Goal: Task Accomplishment & Management: Use online tool/utility

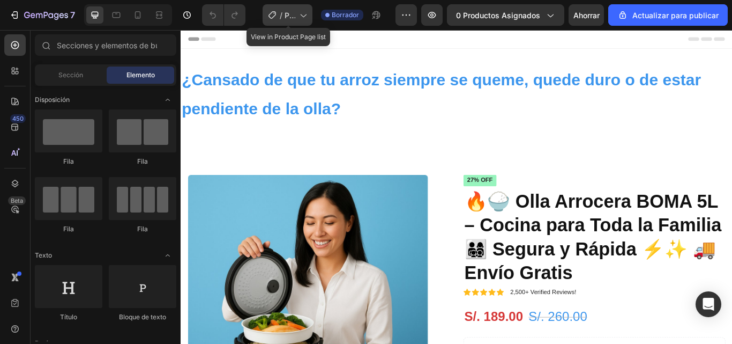
click at [306, 20] on icon at bounding box center [302, 15] width 11 height 11
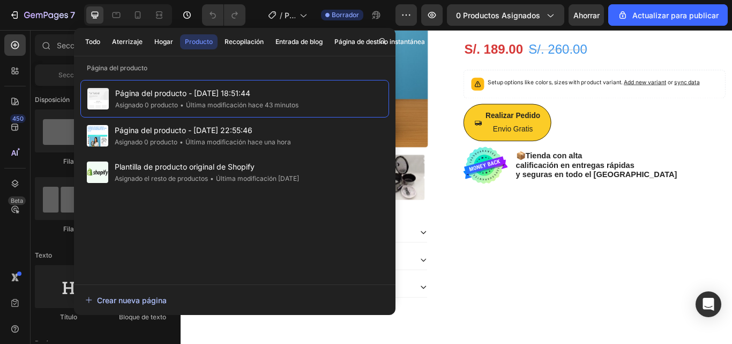
scroll to position [258, 0]
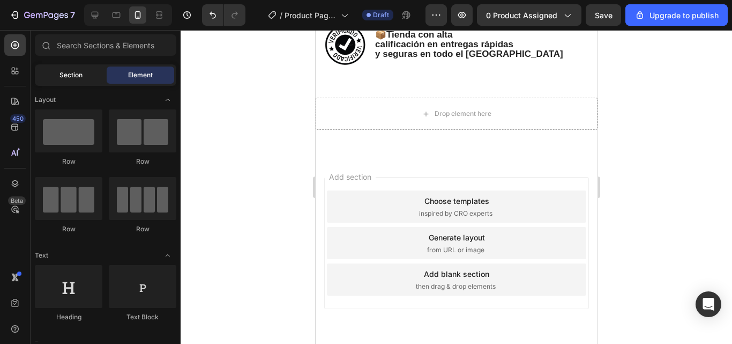
scroll to position [536, 0]
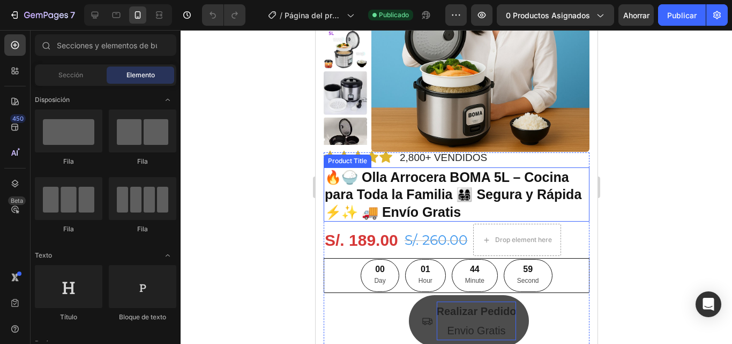
scroll to position [375, 0]
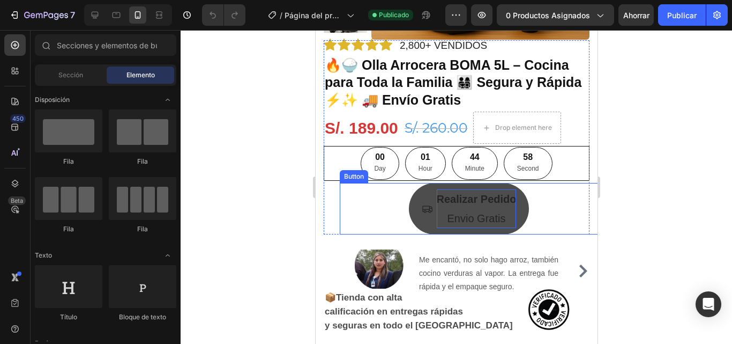
click at [490, 223] on p "Realizar Pedido Envio Gratis" at bounding box center [476, 208] width 80 height 39
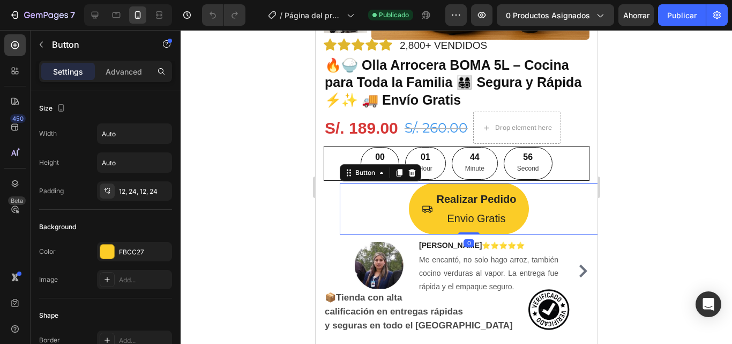
click at [627, 202] on div at bounding box center [457, 187] width 552 height 314
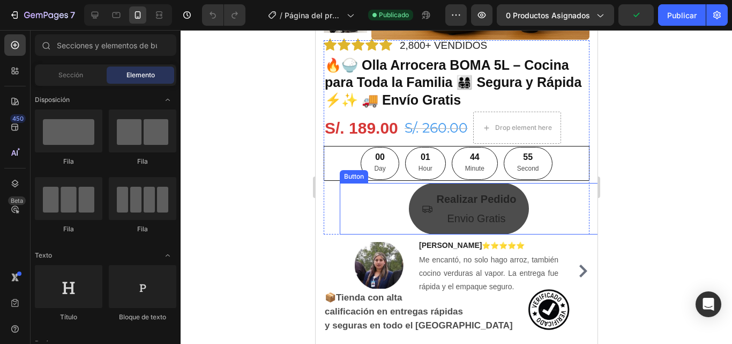
click at [514, 212] on button "Realizar Pedido Envio Gratis" at bounding box center [468, 208] width 121 height 51
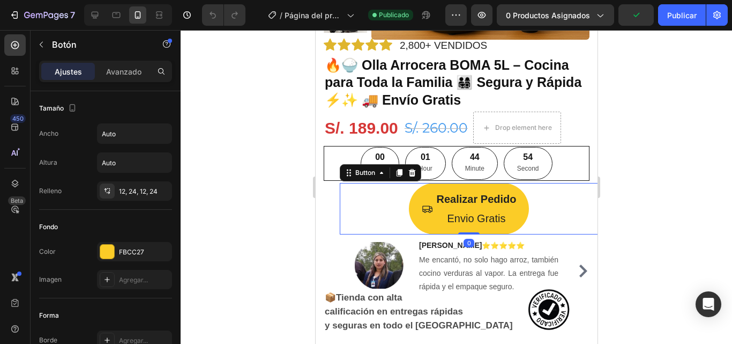
click at [647, 211] on div at bounding box center [457, 187] width 552 height 314
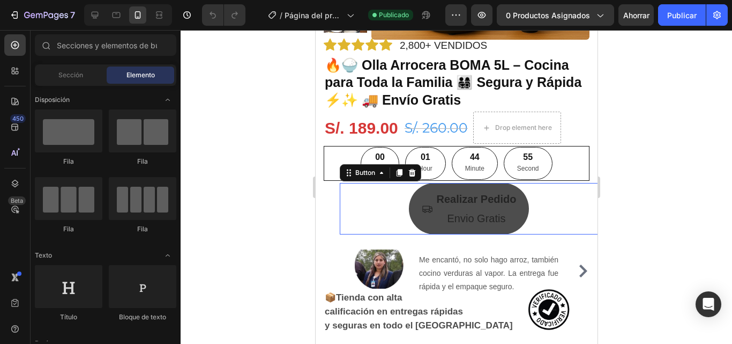
click at [414, 213] on button "Realizar Pedido Envio Gratis" at bounding box center [468, 208] width 121 height 51
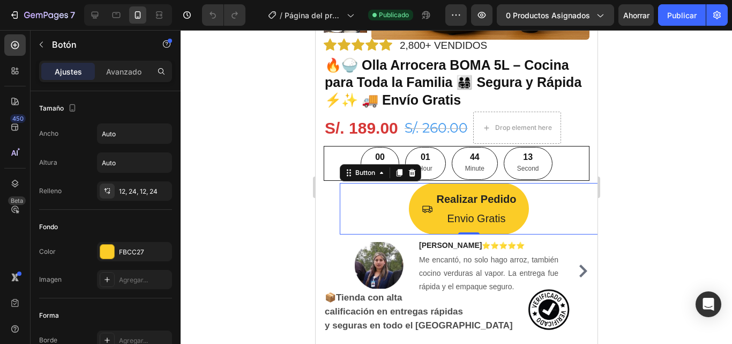
scroll to position [429, 0]
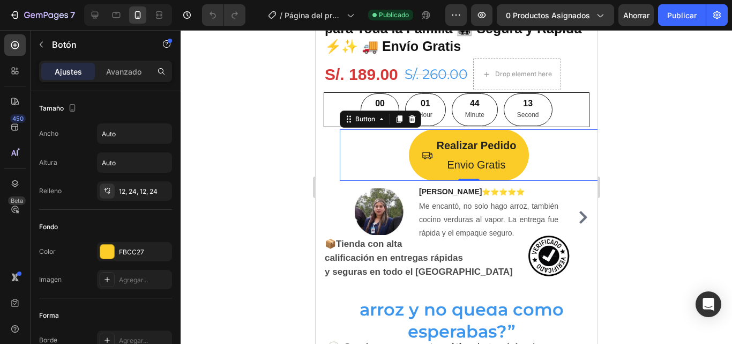
click at [639, 188] on div at bounding box center [457, 187] width 552 height 314
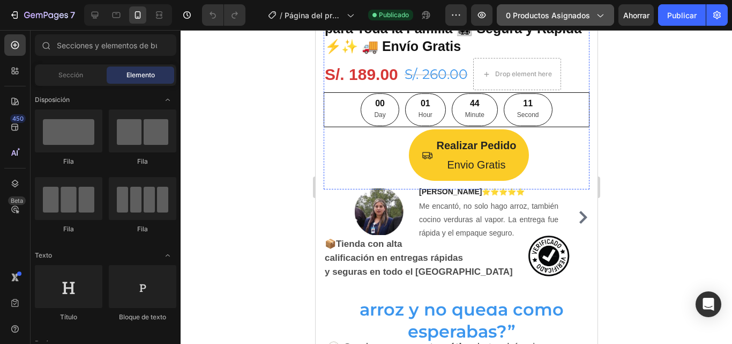
scroll to position [322, 0]
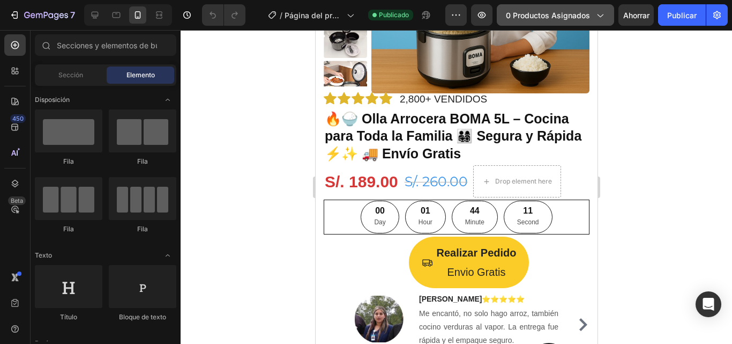
click at [521, 15] on font "0 productos asignados" at bounding box center [548, 15] width 84 height 9
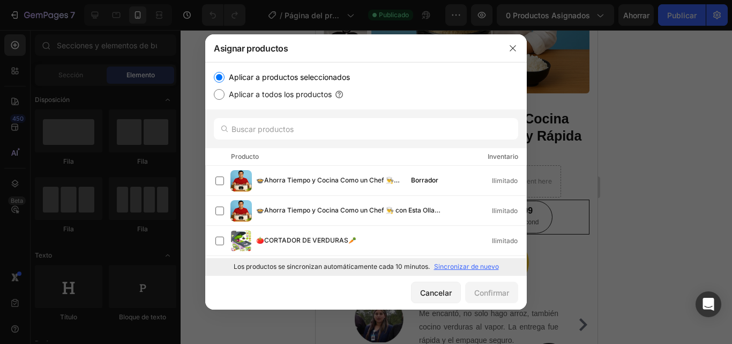
click at [690, 143] on div at bounding box center [366, 172] width 732 height 344
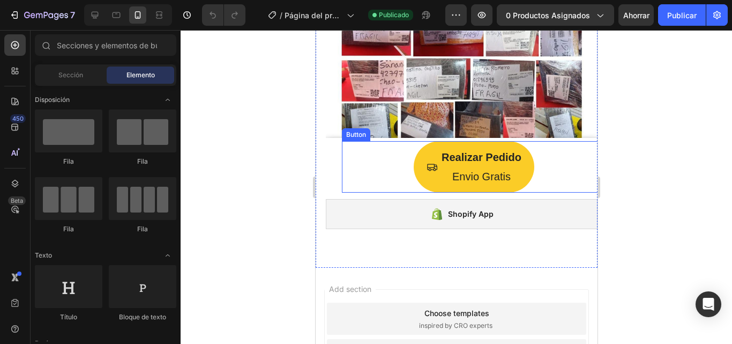
scroll to position [2261, 0]
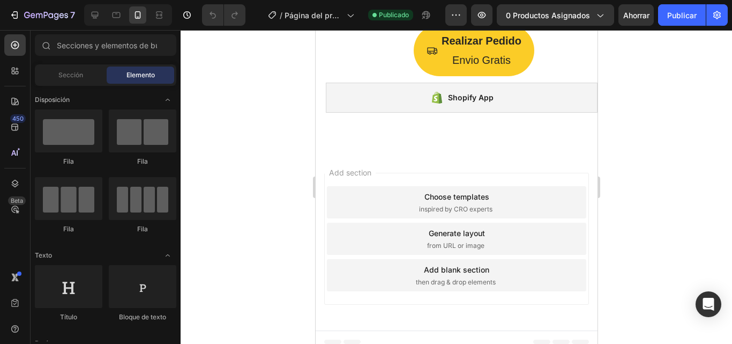
click at [645, 187] on div at bounding box center [457, 187] width 552 height 314
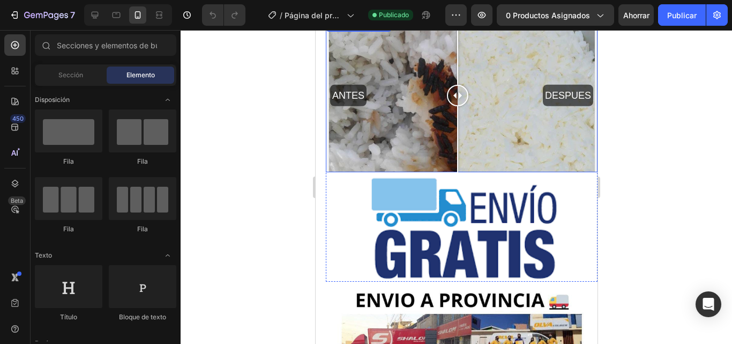
scroll to position [1725, 0]
